Goal: Information Seeking & Learning: Learn about a topic

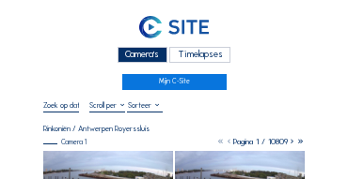
click at [142, 54] on div "Camera's" at bounding box center [142, 55] width 50 height 16
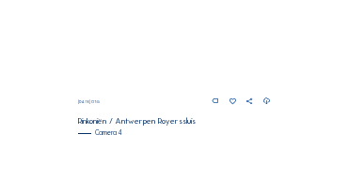
scroll to position [794, 0]
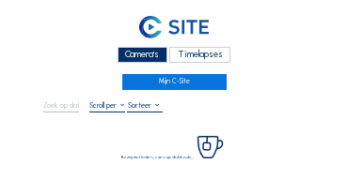
click at [146, 54] on div "Camera's" at bounding box center [142, 55] width 50 height 16
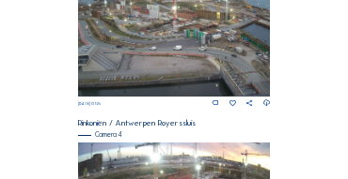
scroll to position [794, 0]
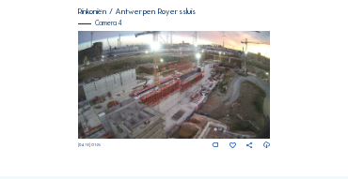
click at [198, 85] on img at bounding box center [174, 85] width 193 height 108
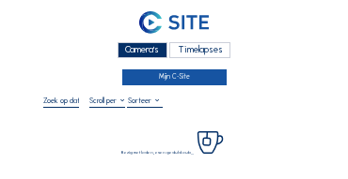
scroll to position [75, 0]
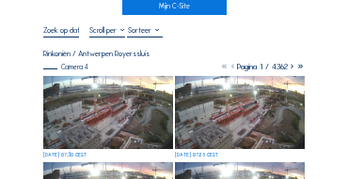
click at [114, 100] on img at bounding box center [108, 112] width 130 height 73
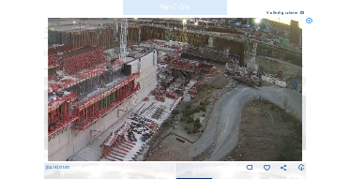
drag, startPoint x: 256, startPoint y: 72, endPoint x: 170, endPoint y: 90, distance: 88.3
click at [170, 90] on img at bounding box center [176, 90] width 256 height 144
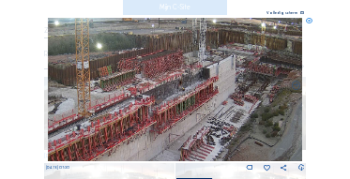
drag, startPoint x: 114, startPoint y: 87, endPoint x: 193, endPoint y: 91, distance: 79.0
click at [193, 91] on img at bounding box center [176, 90] width 256 height 144
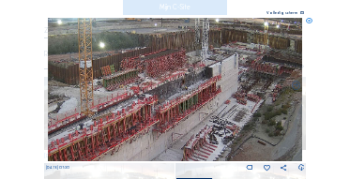
drag, startPoint x: 164, startPoint y: 89, endPoint x: 243, endPoint y: 80, distance: 79.5
click at [243, 80] on img at bounding box center [176, 90] width 256 height 144
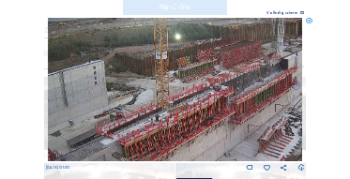
drag, startPoint x: 154, startPoint y: 86, endPoint x: 220, endPoint y: 74, distance: 66.9
click at [220, 74] on img at bounding box center [176, 90] width 256 height 144
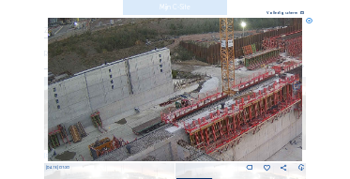
click at [220, 74] on img at bounding box center [176, 90] width 256 height 144
drag, startPoint x: 184, startPoint y: 71, endPoint x: 212, endPoint y: 57, distance: 31.5
click at [212, 57] on img at bounding box center [176, 90] width 256 height 144
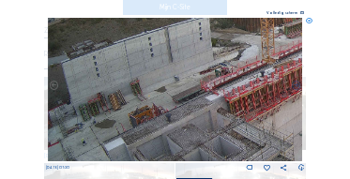
drag, startPoint x: 163, startPoint y: 116, endPoint x: 168, endPoint y: 105, distance: 11.4
click at [177, 65] on img at bounding box center [176, 90] width 256 height 144
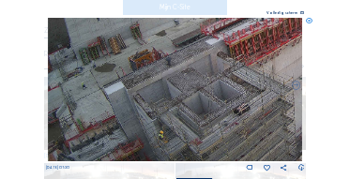
drag, startPoint x: 173, startPoint y: 94, endPoint x: 178, endPoint y: 71, distance: 23.0
click at [178, 71] on img at bounding box center [176, 90] width 256 height 144
drag, startPoint x: 181, startPoint y: 112, endPoint x: 180, endPoint y: 101, distance: 11.3
click at [180, 101] on img at bounding box center [176, 90] width 256 height 144
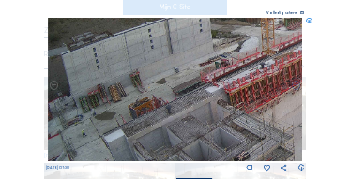
drag, startPoint x: 148, startPoint y: 70, endPoint x: 157, endPoint y: 117, distance: 48.7
click at [157, 117] on img at bounding box center [176, 90] width 256 height 144
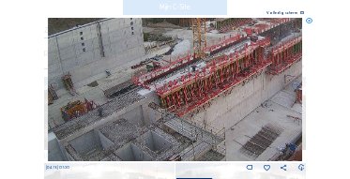
drag, startPoint x: 243, startPoint y: 116, endPoint x: 175, endPoint y: 118, distance: 68.6
click at [175, 118] on img at bounding box center [176, 90] width 256 height 144
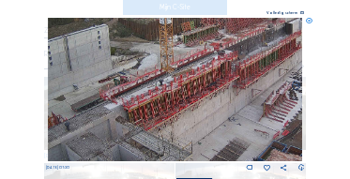
drag, startPoint x: 190, startPoint y: 105, endPoint x: 157, endPoint y: 119, distance: 35.8
click at [157, 119] on img at bounding box center [176, 90] width 256 height 144
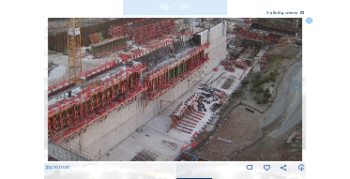
drag, startPoint x: 228, startPoint y: 102, endPoint x: 136, endPoint y: 114, distance: 92.8
click at [136, 114] on img at bounding box center [176, 90] width 256 height 144
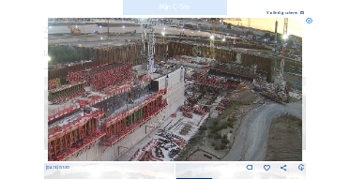
drag, startPoint x: 226, startPoint y: 104, endPoint x: 192, endPoint y: 147, distance: 55.5
click at [192, 147] on img at bounding box center [176, 90] width 256 height 144
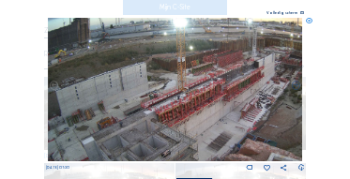
drag, startPoint x: 129, startPoint y: 101, endPoint x: 208, endPoint y: 90, distance: 79.6
click at [208, 90] on img at bounding box center [176, 90] width 256 height 144
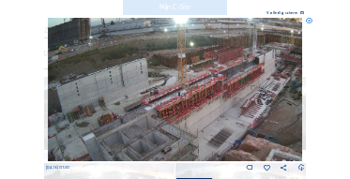
drag, startPoint x: 133, startPoint y: 98, endPoint x: 177, endPoint y: 95, distance: 43.3
click at [213, 83] on img at bounding box center [176, 90] width 256 height 144
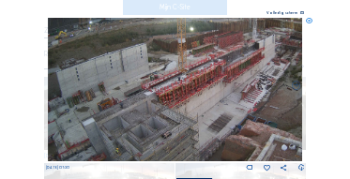
drag, startPoint x: 308, startPoint y: 23, endPoint x: 296, endPoint y: 33, distance: 16.0
click at [308, 23] on icon at bounding box center [309, 21] width 7 height 7
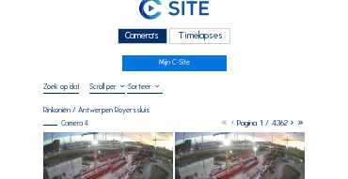
scroll to position [19, 0]
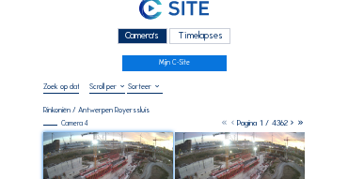
click at [140, 37] on div "Camera's" at bounding box center [142, 36] width 50 height 16
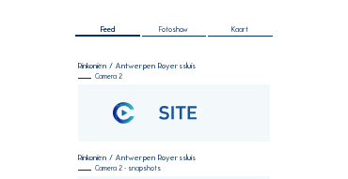
scroll to position [169, 0]
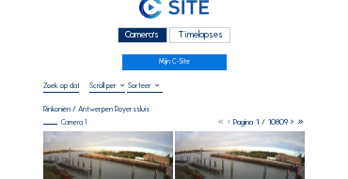
scroll to position [19, 0]
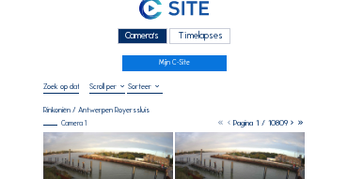
click at [141, 37] on div "Camera's" at bounding box center [142, 36] width 50 height 16
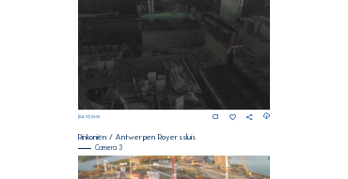
scroll to position [625, 0]
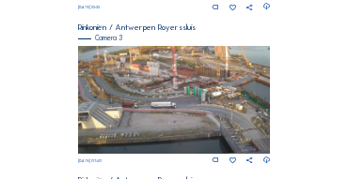
click at [151, 75] on img at bounding box center [174, 100] width 193 height 108
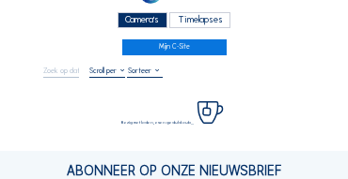
scroll to position [38, 0]
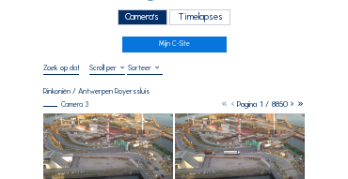
click at [92, 126] on img at bounding box center [108, 150] width 130 height 73
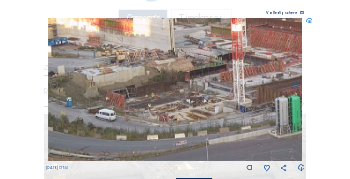
drag, startPoint x: 118, startPoint y: 77, endPoint x: 121, endPoint y: 101, distance: 24.6
click at [121, 112] on img at bounding box center [176, 90] width 256 height 144
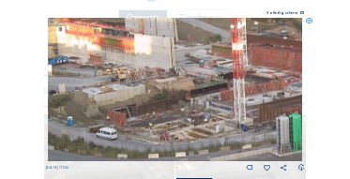
drag, startPoint x: 142, startPoint y: 79, endPoint x: 144, endPoint y: 108, distance: 29.2
click at [144, 108] on img at bounding box center [176, 90] width 256 height 144
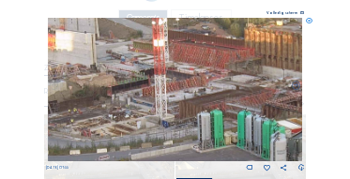
drag, startPoint x: 139, startPoint y: 100, endPoint x: 94, endPoint y: 92, distance: 45.7
click at [94, 92] on img at bounding box center [176, 90] width 256 height 144
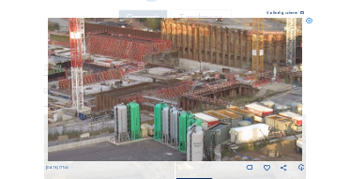
click at [92, 94] on img at bounding box center [176, 90] width 256 height 144
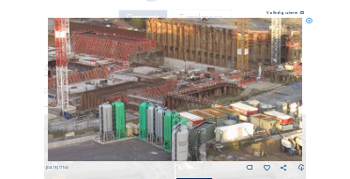
drag, startPoint x: 142, startPoint y: 95, endPoint x: 123, endPoint y: 95, distance: 18.8
click at [123, 95] on img at bounding box center [176, 90] width 256 height 144
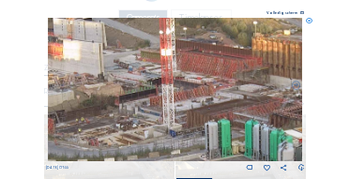
drag, startPoint x: 114, startPoint y: 94, endPoint x: 184, endPoint y: 101, distance: 70.9
click at [239, 112] on img at bounding box center [176, 90] width 256 height 144
drag, startPoint x: 142, startPoint y: 96, endPoint x: 239, endPoint y: 107, distance: 97.4
click at [239, 107] on img at bounding box center [176, 90] width 256 height 144
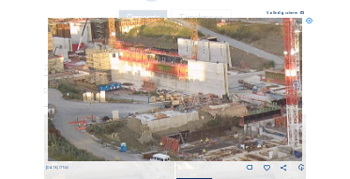
drag, startPoint x: 172, startPoint y: 102, endPoint x: 186, endPoint y: 106, distance: 14.6
click at [194, 111] on img at bounding box center [176, 90] width 256 height 144
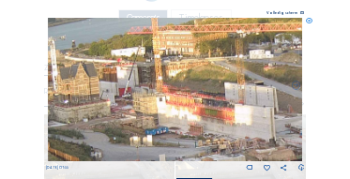
drag, startPoint x: 175, startPoint y: 84, endPoint x: 190, endPoint y: 118, distance: 37.9
click at [199, 122] on img at bounding box center [176, 90] width 256 height 144
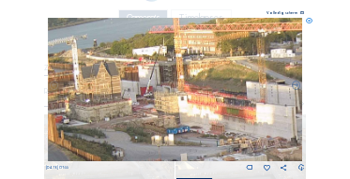
drag, startPoint x: 180, startPoint y: 112, endPoint x: 197, endPoint y: 103, distance: 18.9
click at [199, 104] on img at bounding box center [176, 90] width 256 height 144
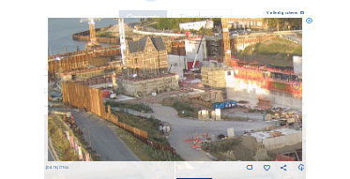
drag, startPoint x: 178, startPoint y: 96, endPoint x: 192, endPoint y: 90, distance: 14.3
click at [193, 90] on img at bounding box center [176, 90] width 256 height 144
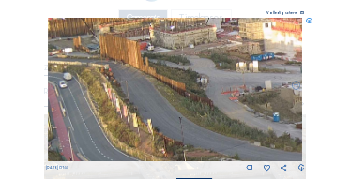
drag, startPoint x: 116, startPoint y: 104, endPoint x: 207, endPoint y: 70, distance: 97.5
click at [207, 70] on img at bounding box center [176, 90] width 256 height 144
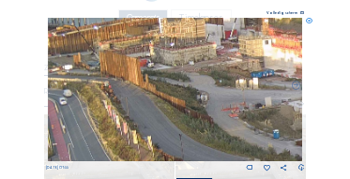
drag, startPoint x: 131, startPoint y: 84, endPoint x: 174, endPoint y: 101, distance: 46.4
click at [174, 101] on img at bounding box center [176, 90] width 256 height 144
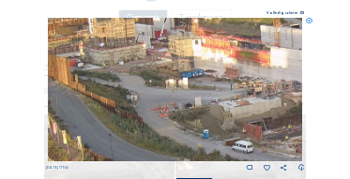
drag, startPoint x: 208, startPoint y: 102, endPoint x: 135, endPoint y: 103, distance: 72.3
click at [135, 103] on img at bounding box center [176, 90] width 256 height 144
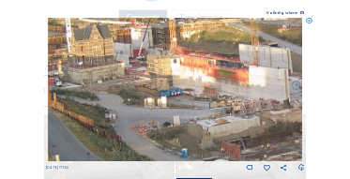
drag, startPoint x: 141, startPoint y: 85, endPoint x: 124, endPoint y: 103, distance: 24.6
click at [124, 103] on img at bounding box center [176, 90] width 256 height 144
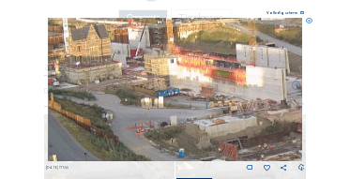
click at [308, 22] on icon at bounding box center [309, 21] width 7 height 7
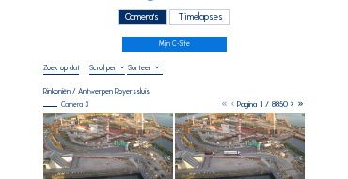
click at [149, 19] on div "Camera's" at bounding box center [142, 17] width 50 height 16
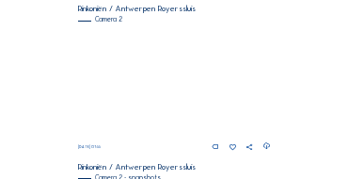
scroll to position [169, 0]
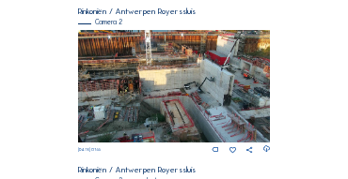
click at [220, 67] on img at bounding box center [174, 86] width 193 height 113
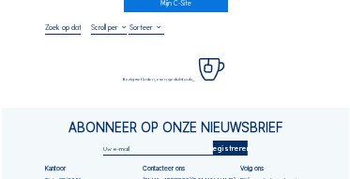
scroll to position [94, 0]
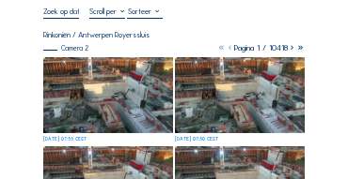
click at [104, 62] on img at bounding box center [108, 95] width 130 height 76
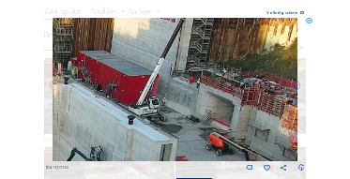
drag, startPoint x: 236, startPoint y: 74, endPoint x: 176, endPoint y: 115, distance: 72.4
click at [176, 115] on img at bounding box center [175, 90] width 245 height 144
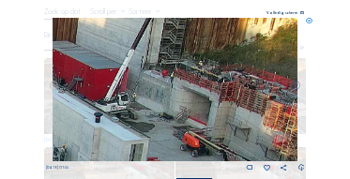
drag, startPoint x: 144, startPoint y: 103, endPoint x: 79, endPoint y: 91, distance: 66.0
click at [79, 91] on img at bounding box center [175, 90] width 245 height 144
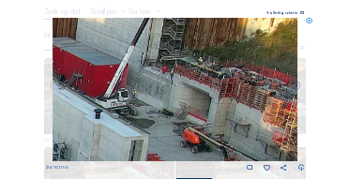
drag, startPoint x: 215, startPoint y: 90, endPoint x: 192, endPoint y: 87, distance: 23.7
click at [193, 87] on img at bounding box center [175, 90] width 245 height 144
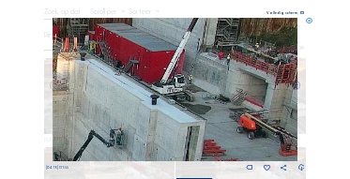
drag, startPoint x: 135, startPoint y: 94, endPoint x: 207, endPoint y: 73, distance: 74.3
click at [284, 56] on img at bounding box center [175, 90] width 245 height 144
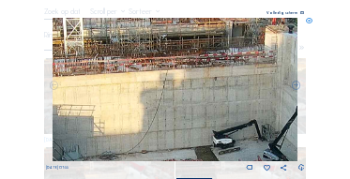
drag, startPoint x: 174, startPoint y: 77, endPoint x: 269, endPoint y: 75, distance: 94.9
click at [269, 75] on img at bounding box center [175, 90] width 245 height 144
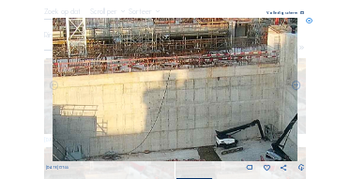
drag, startPoint x: 260, startPoint y: 80, endPoint x: 289, endPoint y: 80, distance: 29.1
click at [297, 80] on img at bounding box center [175, 90] width 245 height 144
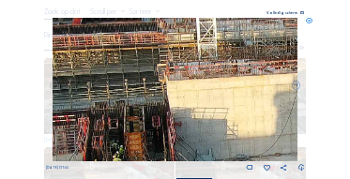
drag, startPoint x: 189, startPoint y: 84, endPoint x: 242, endPoint y: 75, distance: 54.2
click at [259, 65] on img at bounding box center [175, 90] width 245 height 144
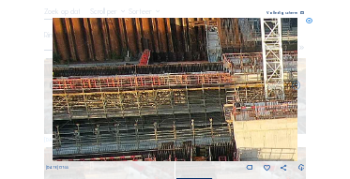
drag, startPoint x: 233, startPoint y: 77, endPoint x: 229, endPoint y: 136, distance: 59.3
click at [229, 136] on img at bounding box center [175, 90] width 245 height 144
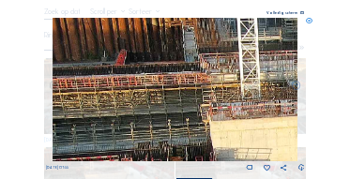
drag, startPoint x: 246, startPoint y: 116, endPoint x: 190, endPoint y: 116, distance: 56.4
click at [190, 116] on img at bounding box center [175, 90] width 245 height 144
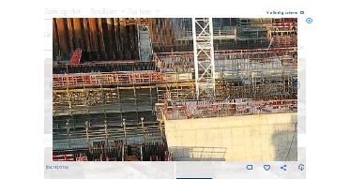
drag, startPoint x: 252, startPoint y: 86, endPoint x: 155, endPoint y: 112, distance: 100.0
click at [154, 112] on img at bounding box center [175, 90] width 245 height 144
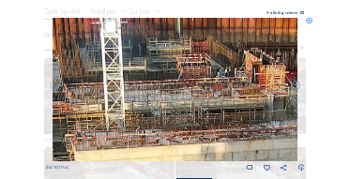
drag, startPoint x: 239, startPoint y: 81, endPoint x: 225, endPoint y: 96, distance: 20.0
click at [231, 96] on img at bounding box center [175, 90] width 245 height 144
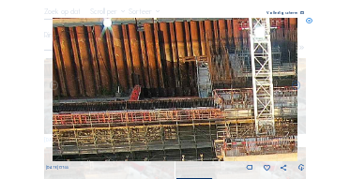
drag, startPoint x: 127, startPoint y: 101, endPoint x: 280, endPoint y: 98, distance: 153.2
click at [280, 98] on img at bounding box center [175, 90] width 245 height 144
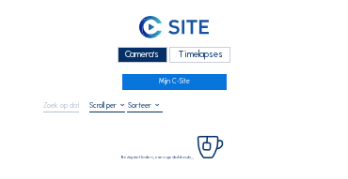
click at [133, 56] on div "Camera's" at bounding box center [142, 55] width 50 height 16
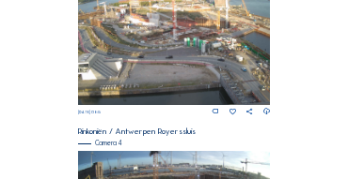
scroll to position [756, 0]
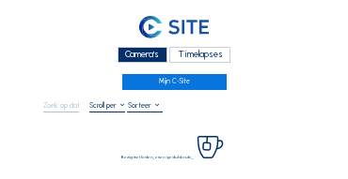
click at [127, 52] on div "Camera's" at bounding box center [142, 55] width 50 height 16
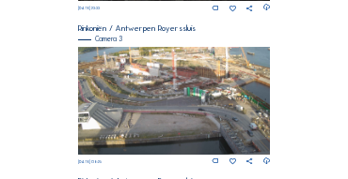
scroll to position [658, 0]
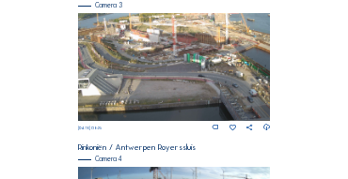
click at [173, 57] on img at bounding box center [174, 67] width 193 height 108
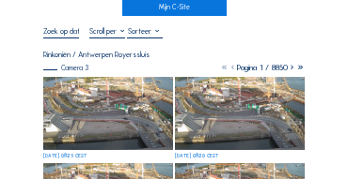
scroll to position [75, 0]
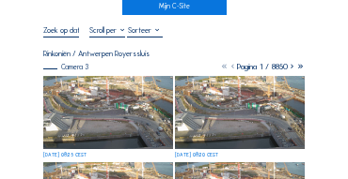
click at [110, 109] on img at bounding box center [108, 112] width 130 height 73
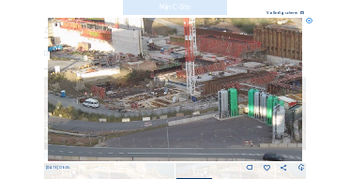
click at [168, 90] on img at bounding box center [176, 90] width 256 height 144
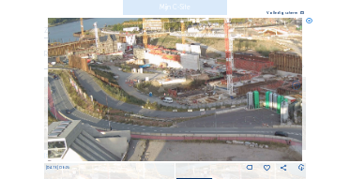
drag, startPoint x: 87, startPoint y: 45, endPoint x: 107, endPoint y: 54, distance: 21.9
click at [115, 54] on img at bounding box center [176, 90] width 256 height 144
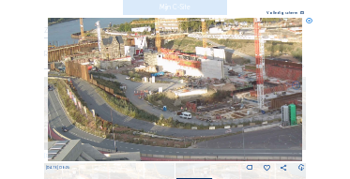
click at [310, 23] on icon at bounding box center [309, 21] width 7 height 7
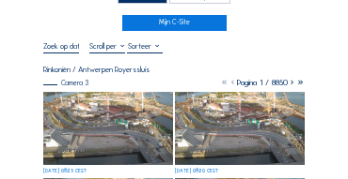
scroll to position [38, 0]
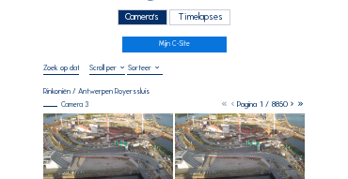
click at [144, 20] on div "Camera's" at bounding box center [142, 17] width 50 height 16
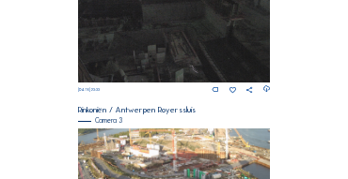
scroll to position [606, 0]
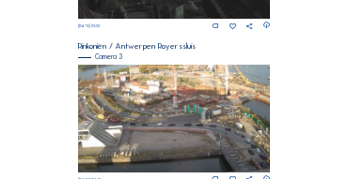
click at [170, 106] on img at bounding box center [174, 119] width 193 height 108
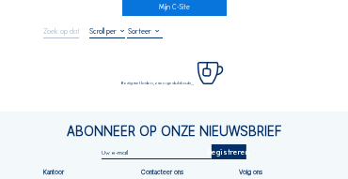
scroll to position [75, 0]
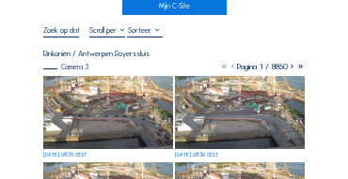
click at [93, 81] on img at bounding box center [108, 112] width 130 height 73
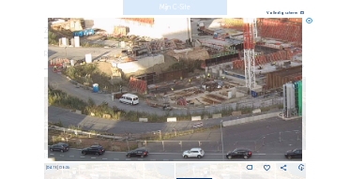
drag, startPoint x: 123, startPoint y: 73, endPoint x: 215, endPoint y: 126, distance: 106.0
click at [215, 126] on img at bounding box center [176, 90] width 256 height 144
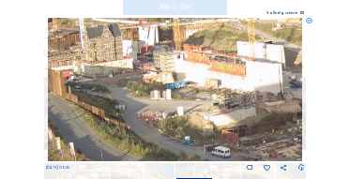
drag, startPoint x: 208, startPoint y: 91, endPoint x: 190, endPoint y: 118, distance: 32.6
click at [190, 118] on img at bounding box center [176, 90] width 256 height 144
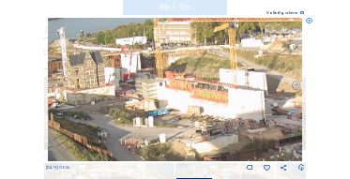
click at [309, 21] on icon at bounding box center [309, 21] width 7 height 7
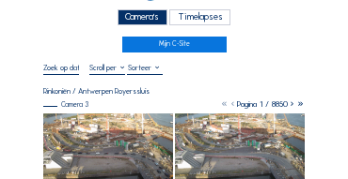
scroll to position [38, 0]
click at [142, 20] on div "Camera's" at bounding box center [142, 17] width 50 height 16
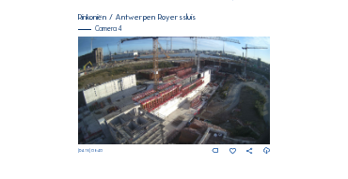
scroll to position [794, 0]
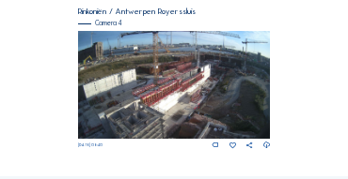
click at [235, 85] on img at bounding box center [174, 85] width 193 height 108
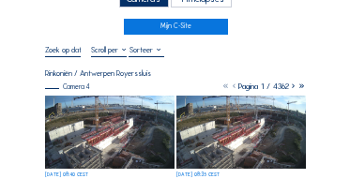
scroll to position [56, 0]
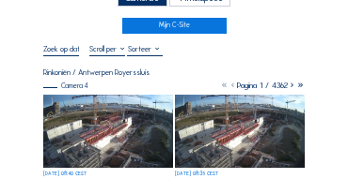
click at [148, 125] on img at bounding box center [108, 131] width 130 height 73
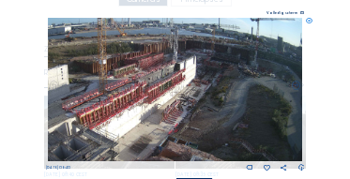
drag, startPoint x: 231, startPoint y: 83, endPoint x: 131, endPoint y: 76, distance: 100.7
click at [129, 76] on img at bounding box center [176, 90] width 256 height 144
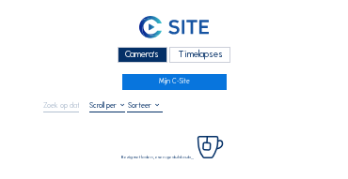
drag, startPoint x: 142, startPoint y: 56, endPoint x: 96, endPoint y: 53, distance: 46.2
click at [142, 56] on div "Camera's" at bounding box center [142, 55] width 50 height 16
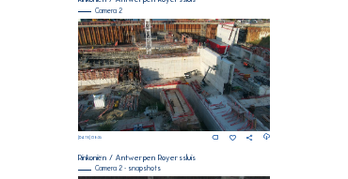
scroll to position [324, 0]
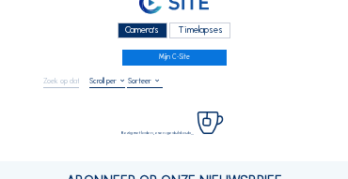
scroll to position [19, 0]
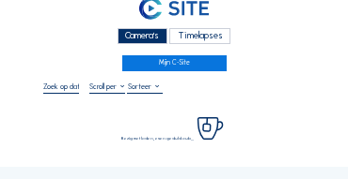
click at [140, 41] on div "Camera's" at bounding box center [142, 36] width 50 height 16
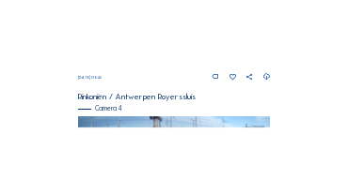
scroll to position [656, 0]
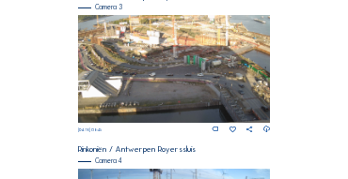
click at [182, 52] on img at bounding box center [174, 69] width 193 height 108
